Goal: Task Accomplishment & Management: Manage account settings

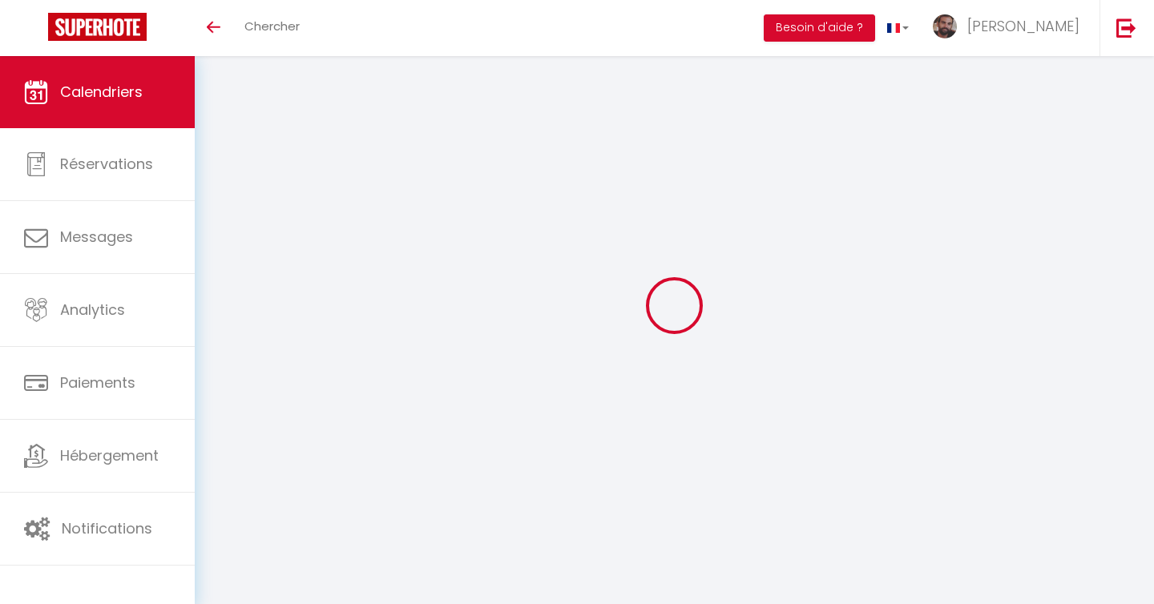
select select
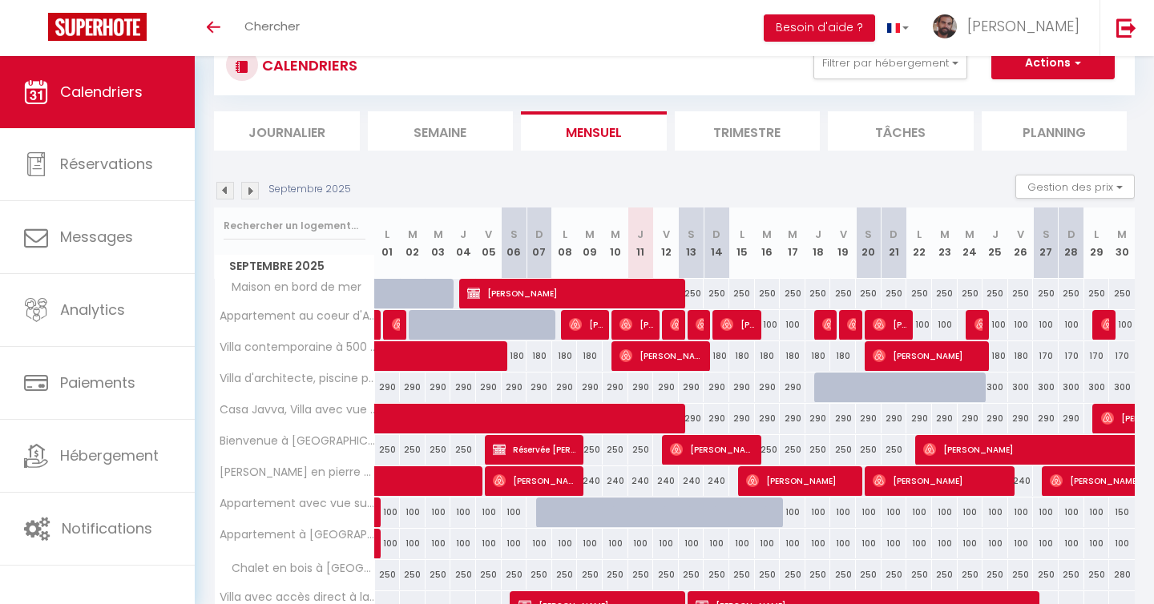
scroll to position [102, 0]
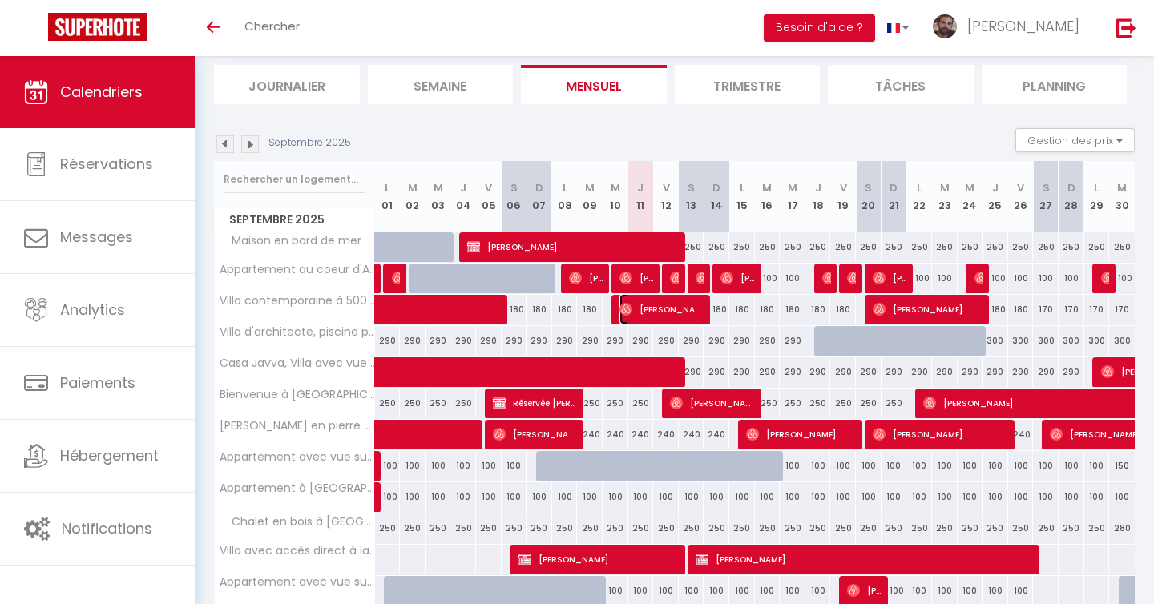
click at [696, 309] on span "[PERSON_NAME]" at bounding box center [663, 309] width 86 height 30
select select "OK"
select select "0"
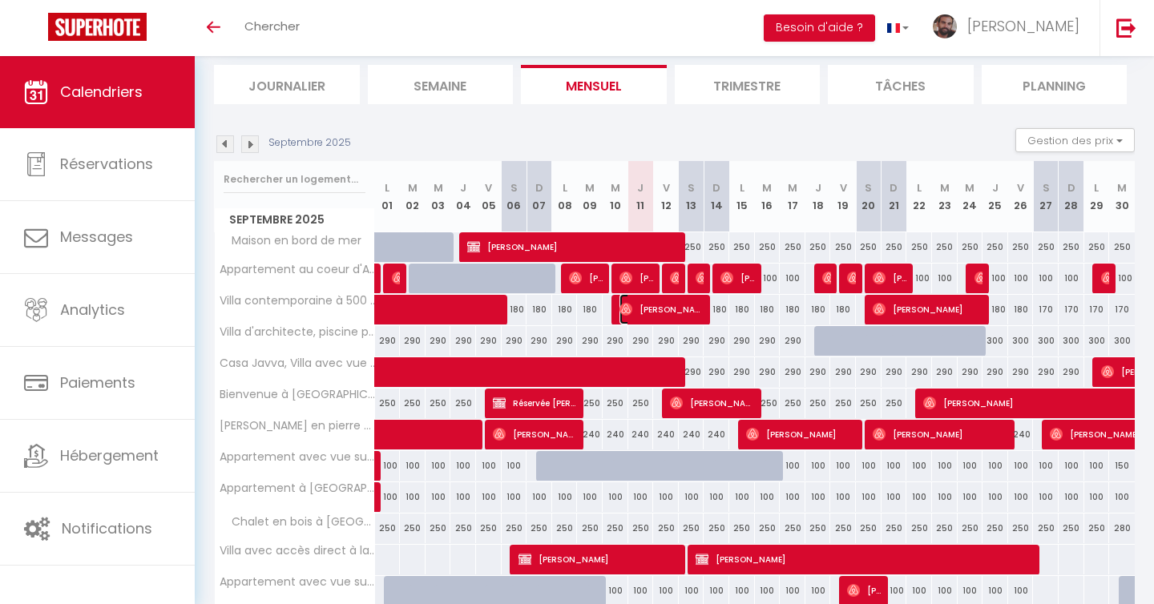
select select "1"
select select
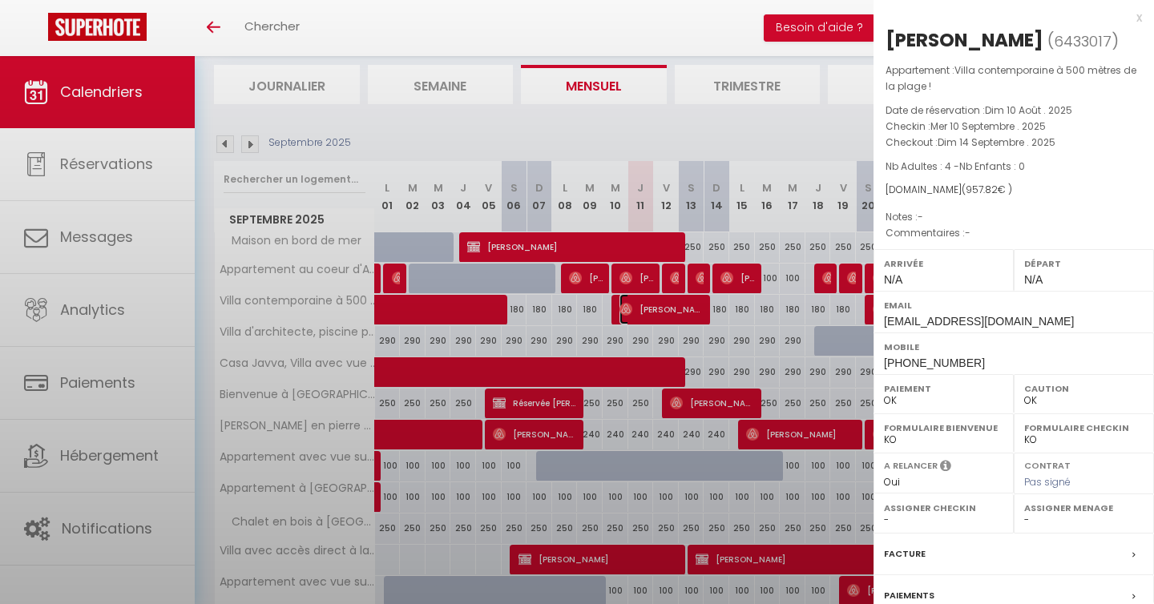
select select "24334"
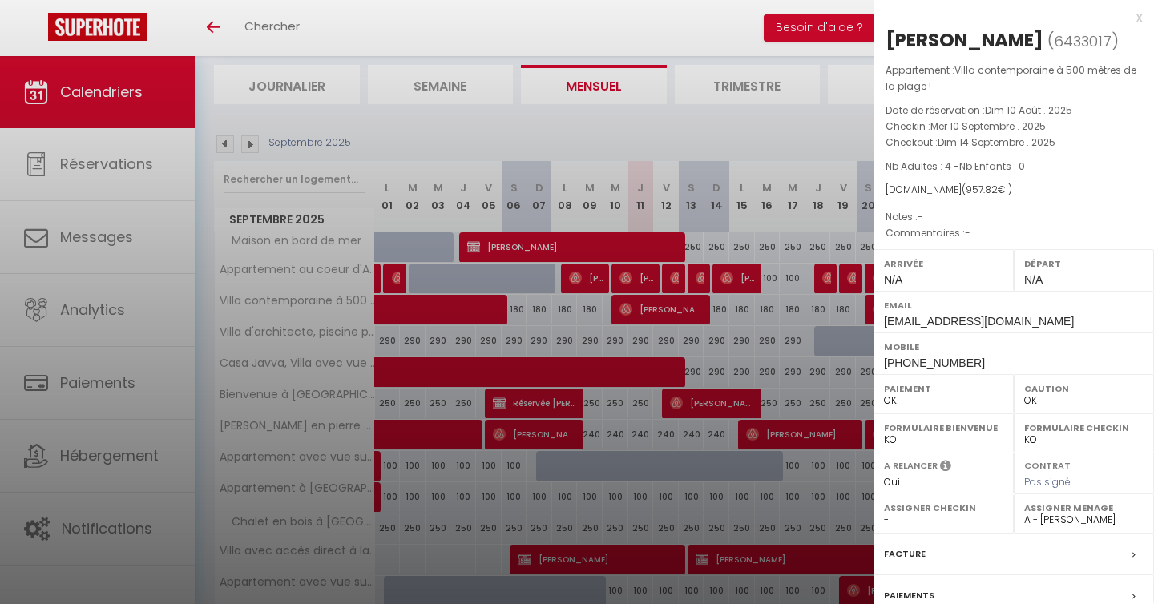
click at [672, 143] on div at bounding box center [577, 302] width 1154 height 604
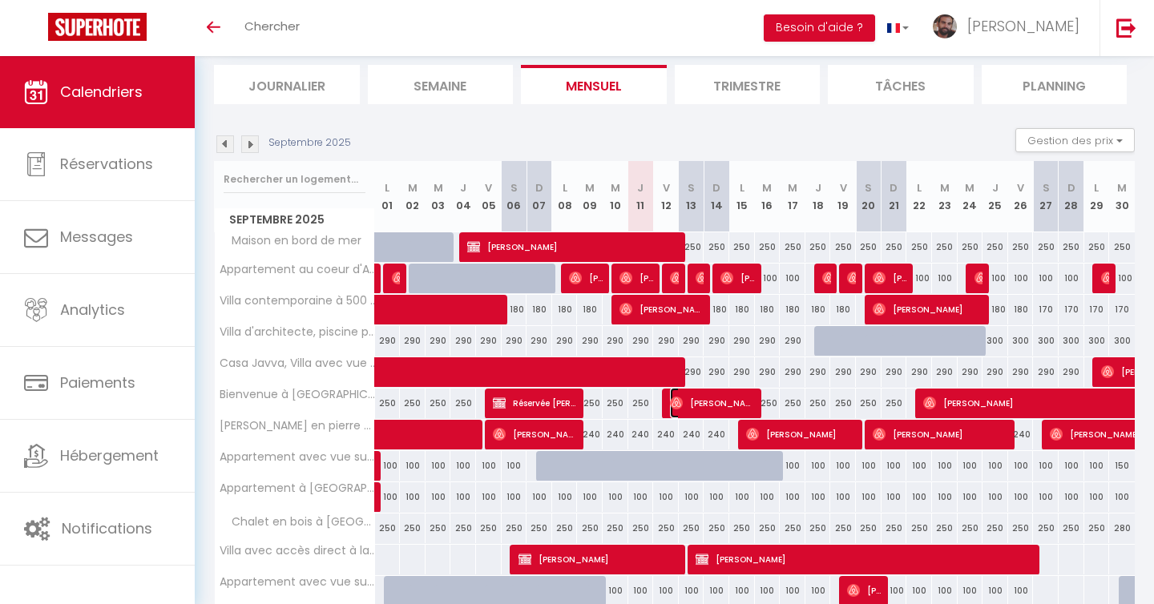
click at [681, 401] on img at bounding box center [676, 403] width 13 height 13
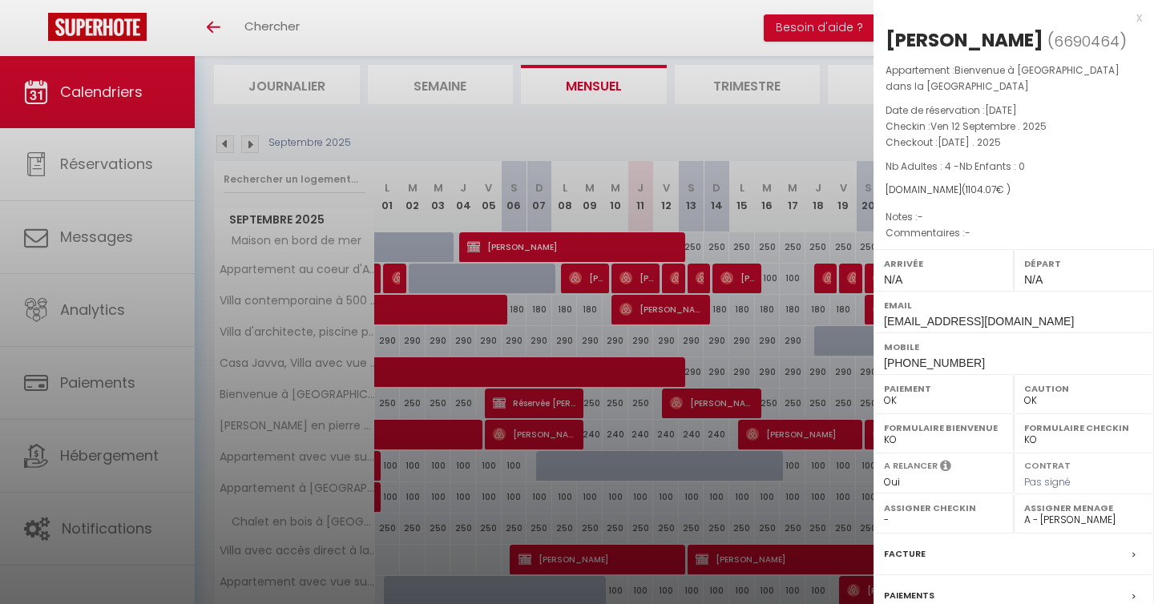
click at [682, 433] on div at bounding box center [577, 302] width 1154 height 604
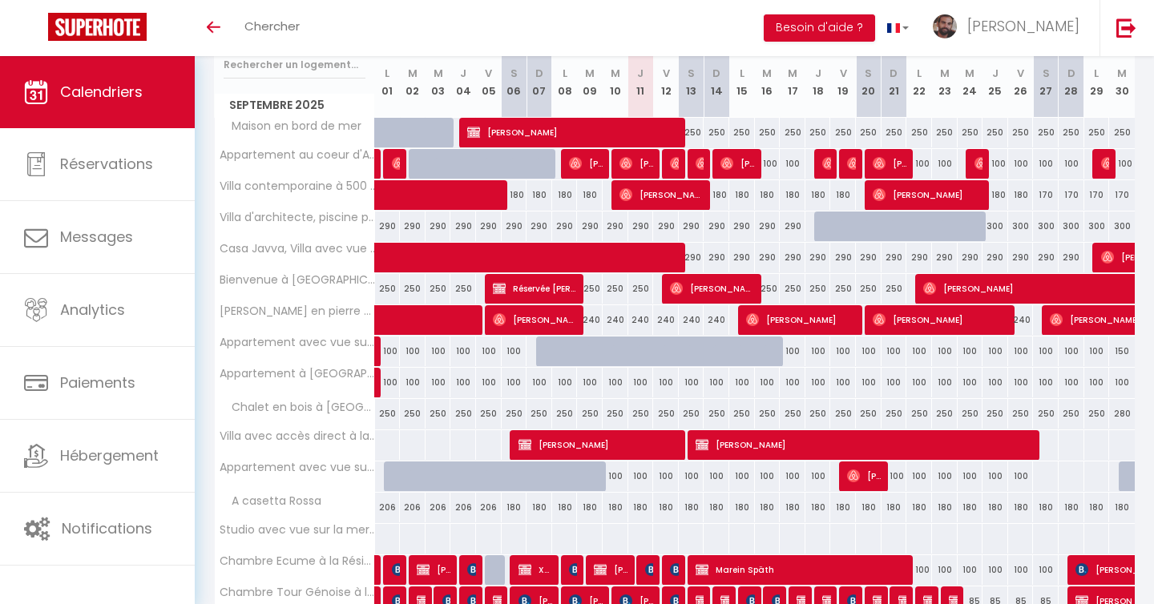
scroll to position [229, 0]
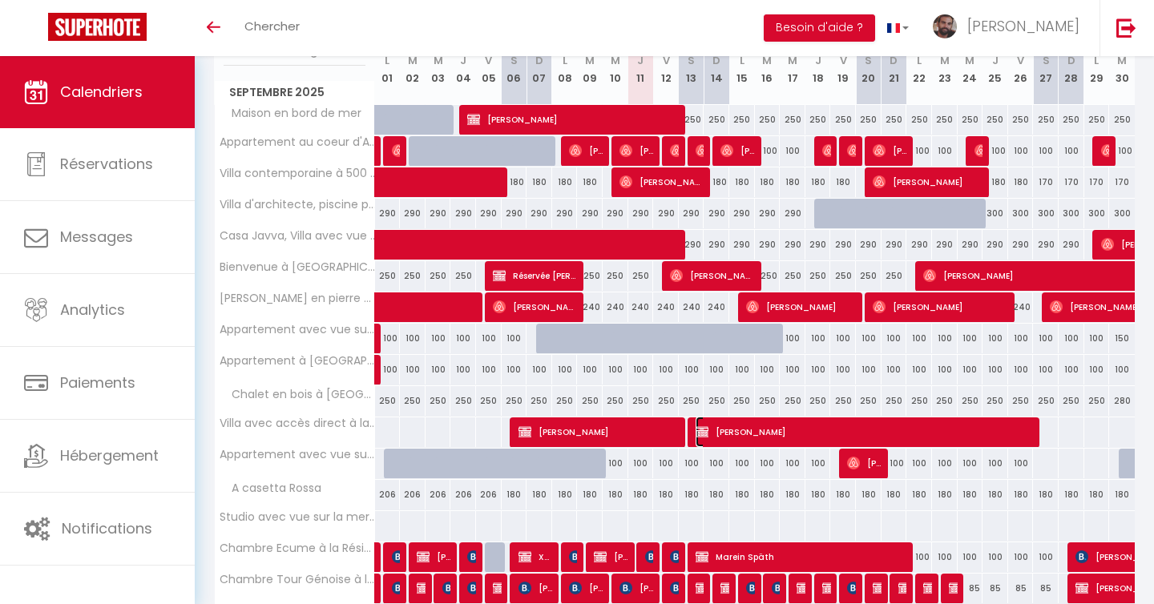
click at [698, 432] on img at bounding box center [702, 432] width 13 height 13
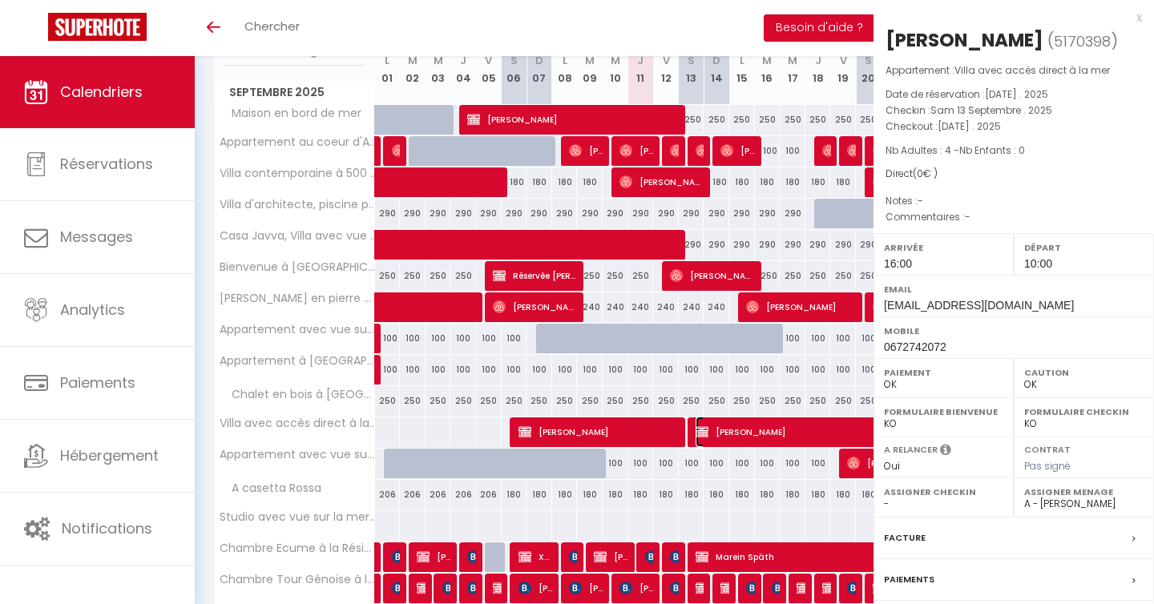
select select
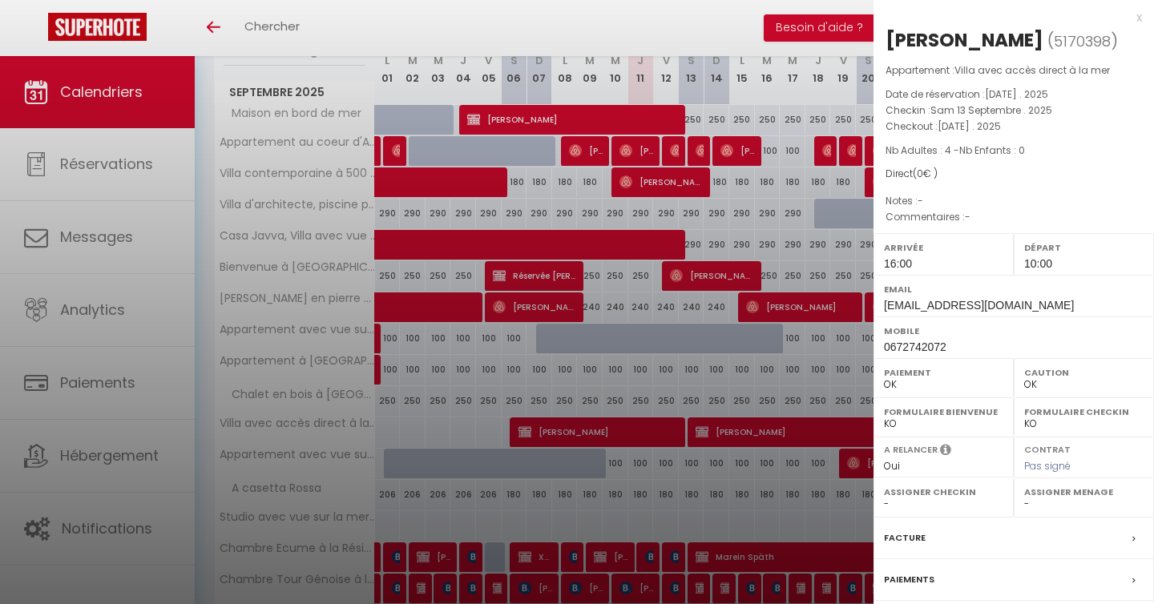
click at [685, 476] on div at bounding box center [577, 302] width 1154 height 604
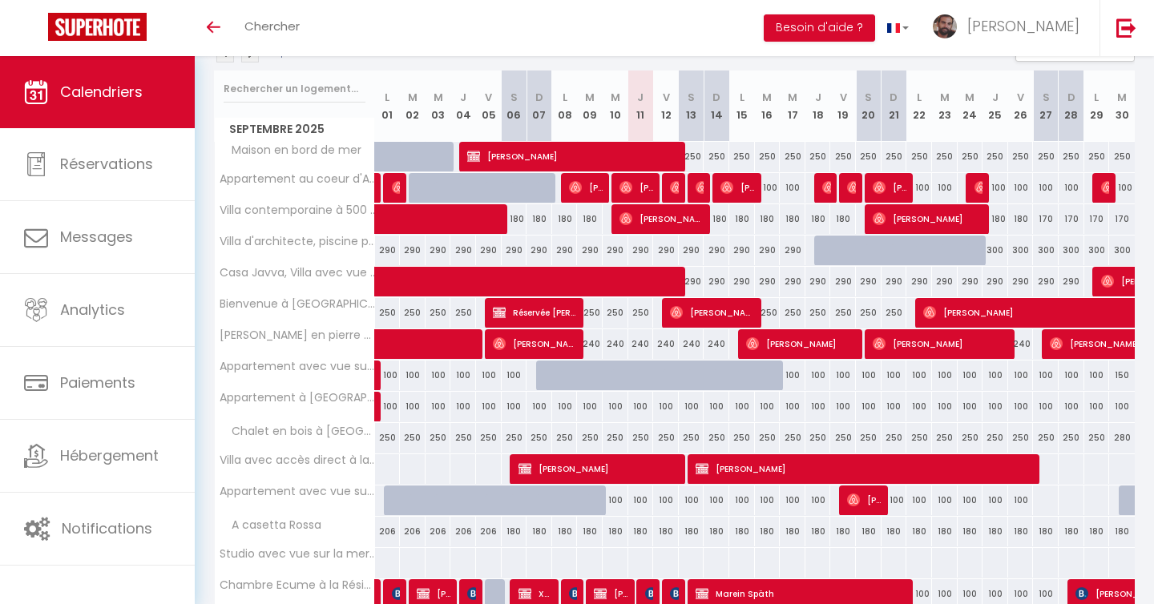
scroll to position [215, 0]
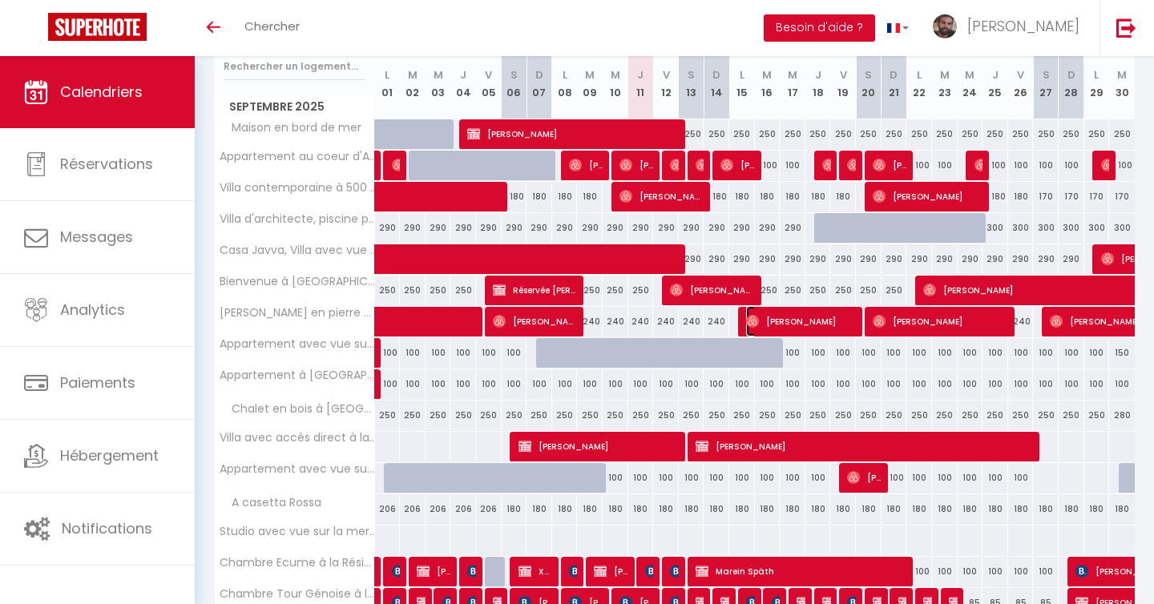
click at [757, 321] on img at bounding box center [752, 321] width 13 height 13
select select "1"
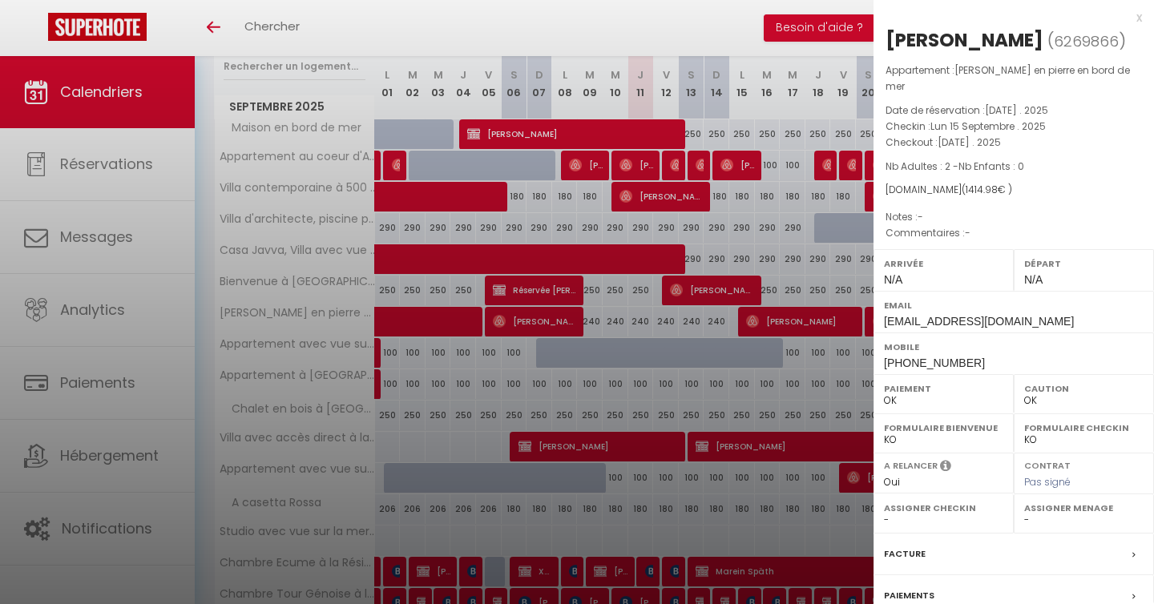
click at [722, 318] on div at bounding box center [577, 302] width 1154 height 604
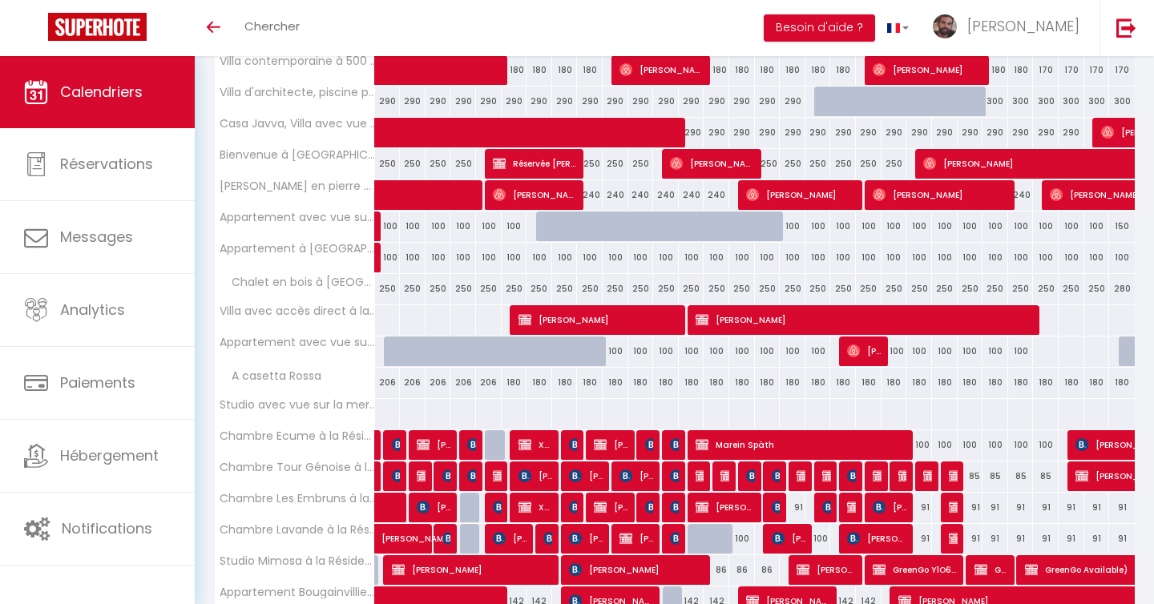
scroll to position [347, 0]
